Goal: Task Accomplishment & Management: Manage account settings

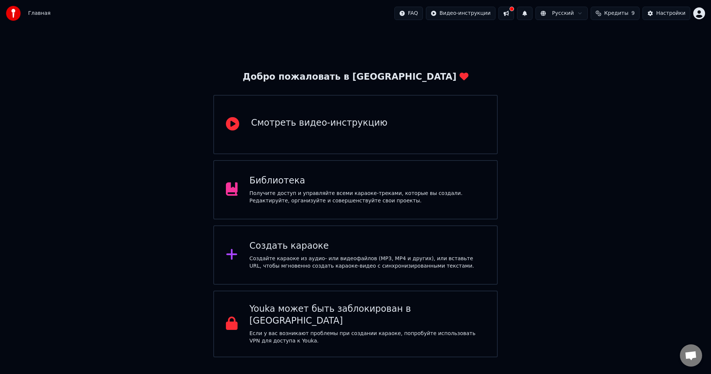
click at [435, 181] on div "Библиотека" at bounding box center [368, 181] width 236 height 12
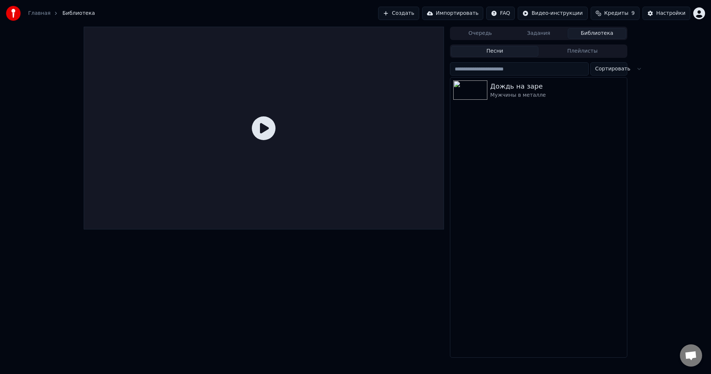
click at [484, 99] on img at bounding box center [471, 89] width 34 height 19
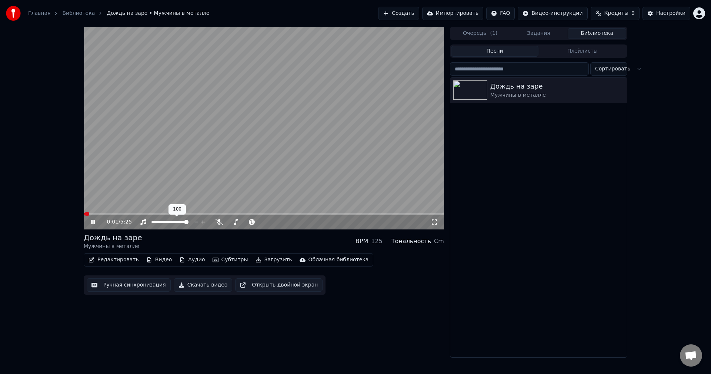
click at [125, 199] on video at bounding box center [264, 128] width 361 height 203
click at [123, 262] on button "Редактировать" at bounding box center [114, 260] width 56 height 10
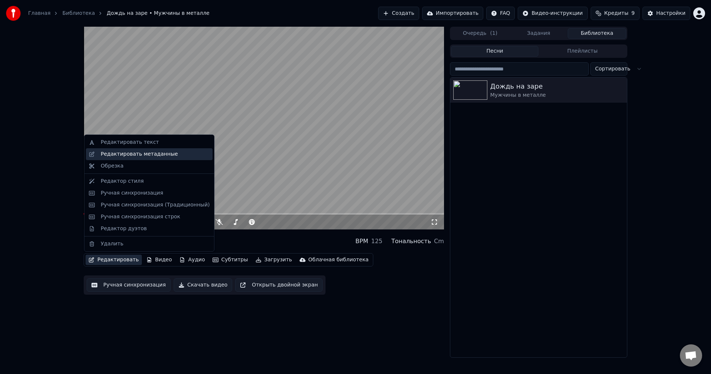
click at [114, 155] on div "Редактировать метаданные" at bounding box center [139, 153] width 77 height 7
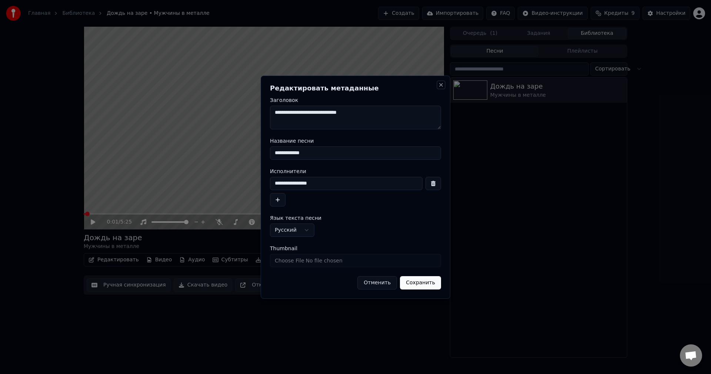
click at [440, 87] on button "Close" at bounding box center [441, 85] width 6 height 6
